Goal: Information Seeking & Learning: Learn about a topic

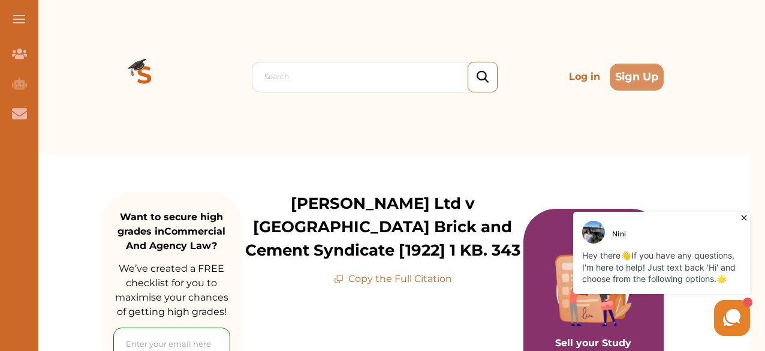
scroll to position [240, 0]
drag, startPoint x: 747, startPoint y: 217, endPoint x: 1111, endPoint y: 408, distance: 411.0
click at [747, 217] on icon at bounding box center [744, 218] width 12 height 12
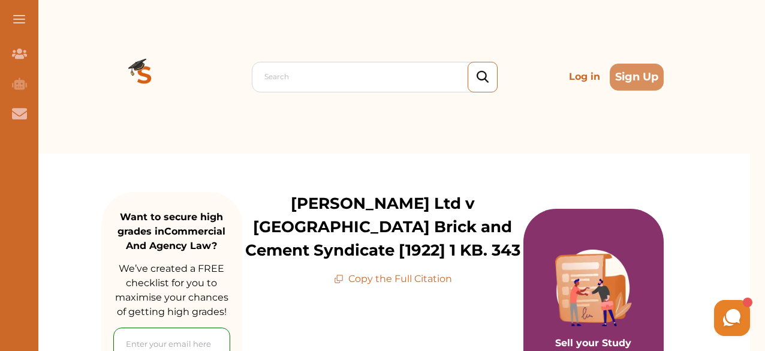
scroll to position [840, 0]
drag, startPoint x: 390, startPoint y: 164, endPoint x: 422, endPoint y: 172, distance: 33.5
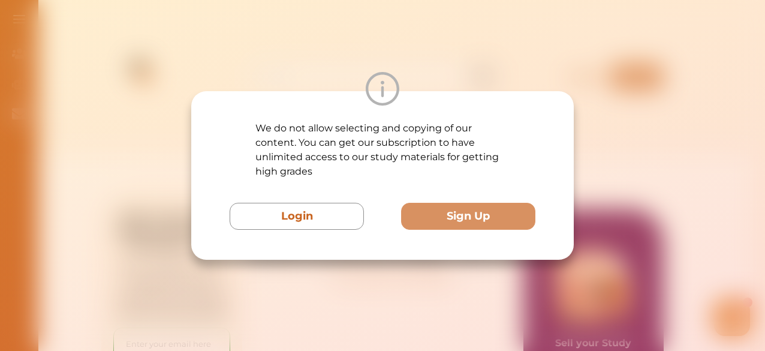
click at [678, 45] on div "We do not allow selecting and copying of our content. You can get our subscript…" at bounding box center [382, 175] width 765 height 351
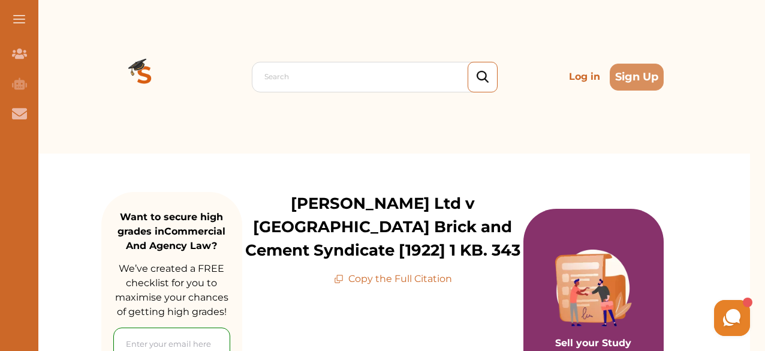
scroll to position [1820, 0]
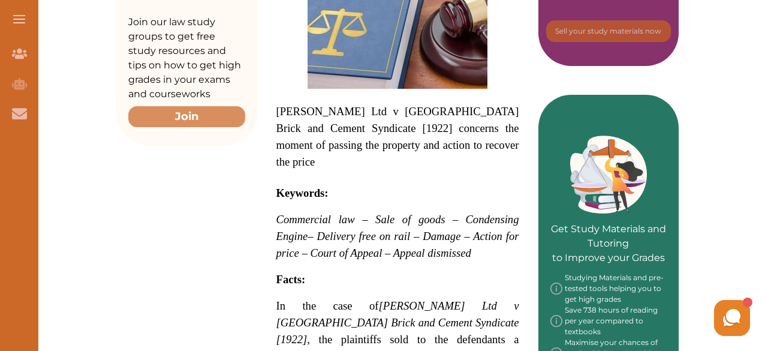
scroll to position [540, 0]
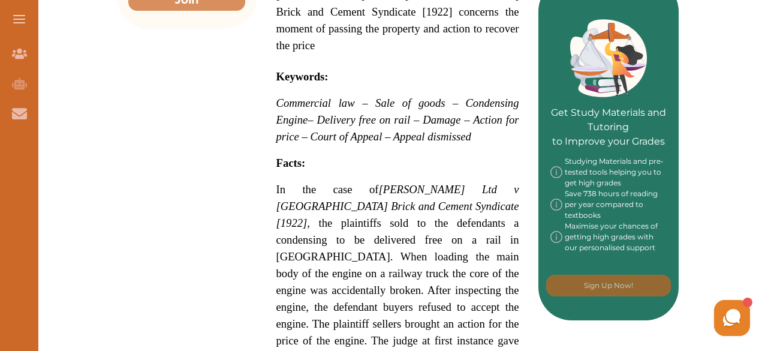
drag, startPoint x: 384, startPoint y: 248, endPoint x: 399, endPoint y: 284, distance: 39.2
click at [399, 284] on span "In the case of Underwood Ltd v Burgh Castle Brick and Cement Syndicate [1922] ,…" at bounding box center [397, 282] width 243 height 195
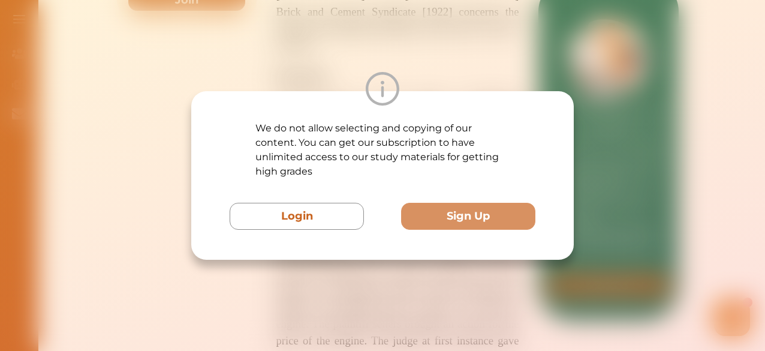
click at [575, 45] on div "We do not allow selecting and copying of our content. You can get our subscript…" at bounding box center [382, 175] width 765 height 351
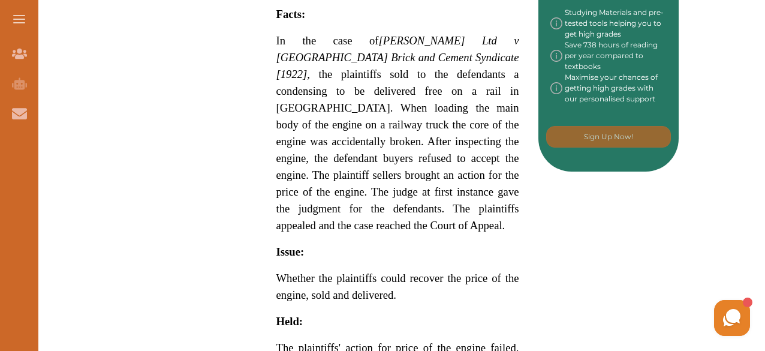
scroll to position [780, 0]
